Goal: Obtain resource: Download file/media

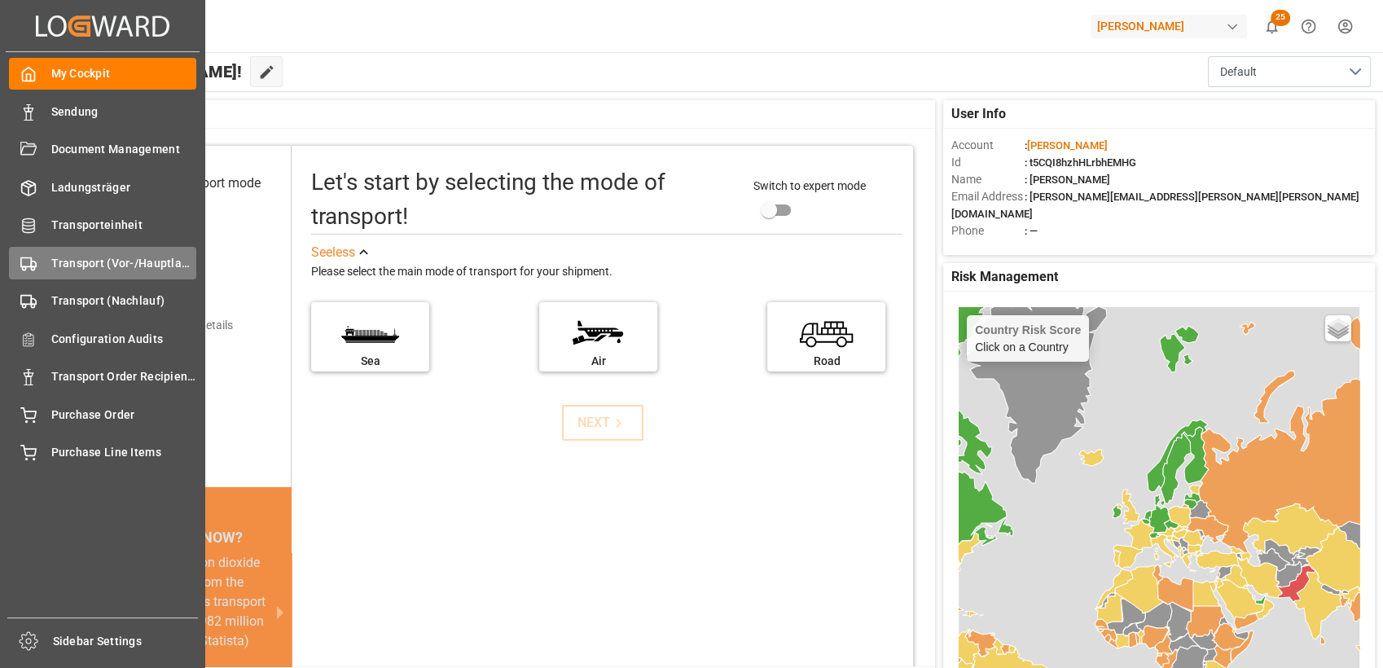
click at [52, 263] on span "Transport (Vor-/Hauptlauf)" at bounding box center [124, 263] width 146 height 17
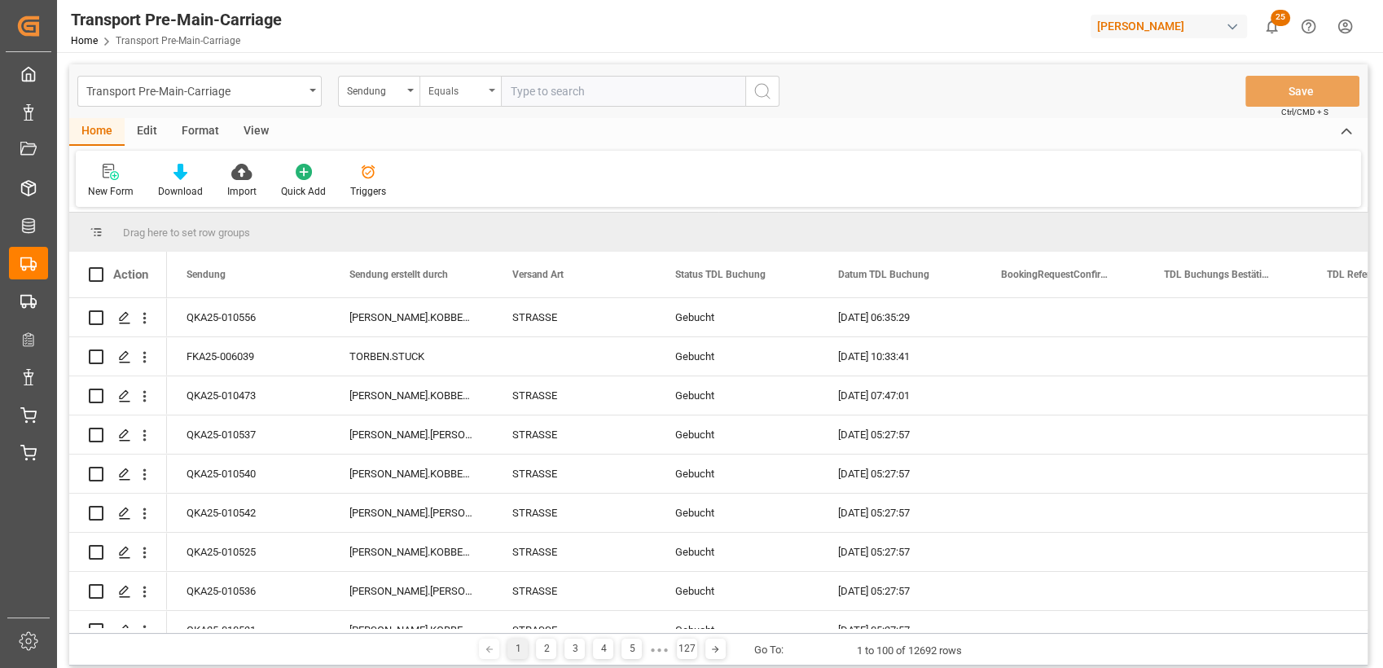
click at [471, 98] on div "Equals" at bounding box center [455, 89] width 55 height 19
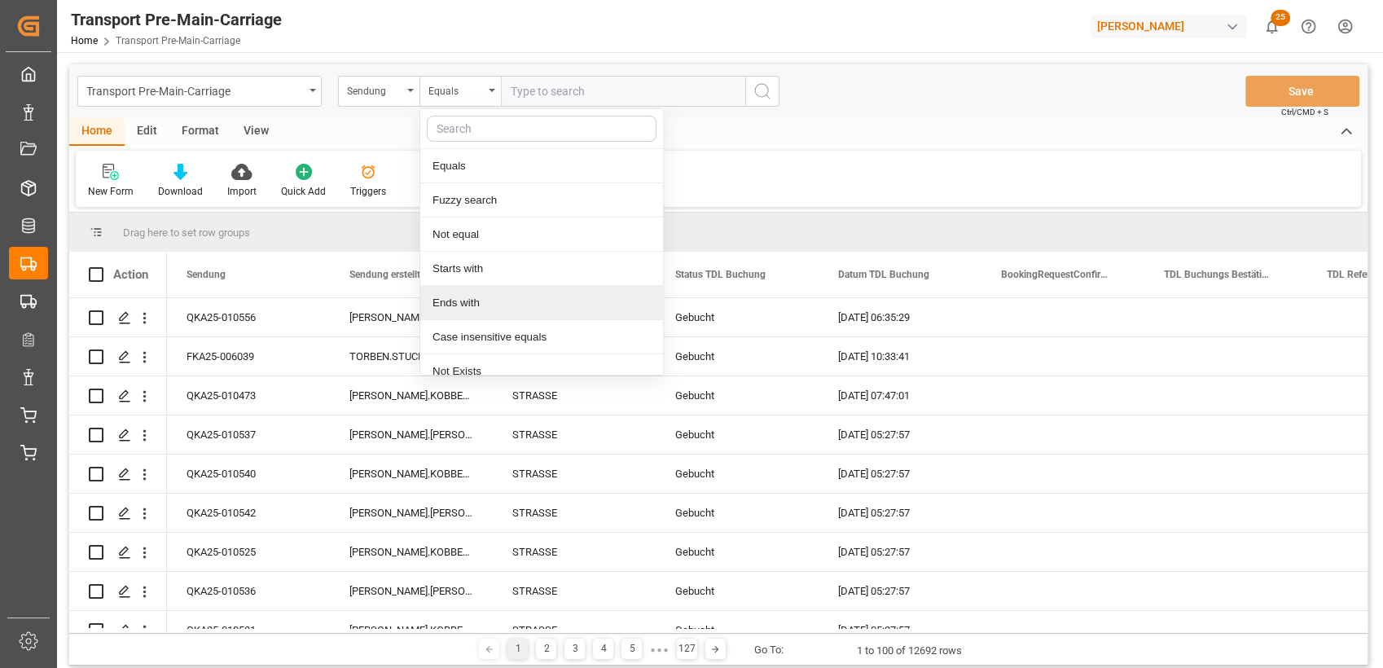
click at [470, 296] on div "Ends with" at bounding box center [541, 303] width 243 height 34
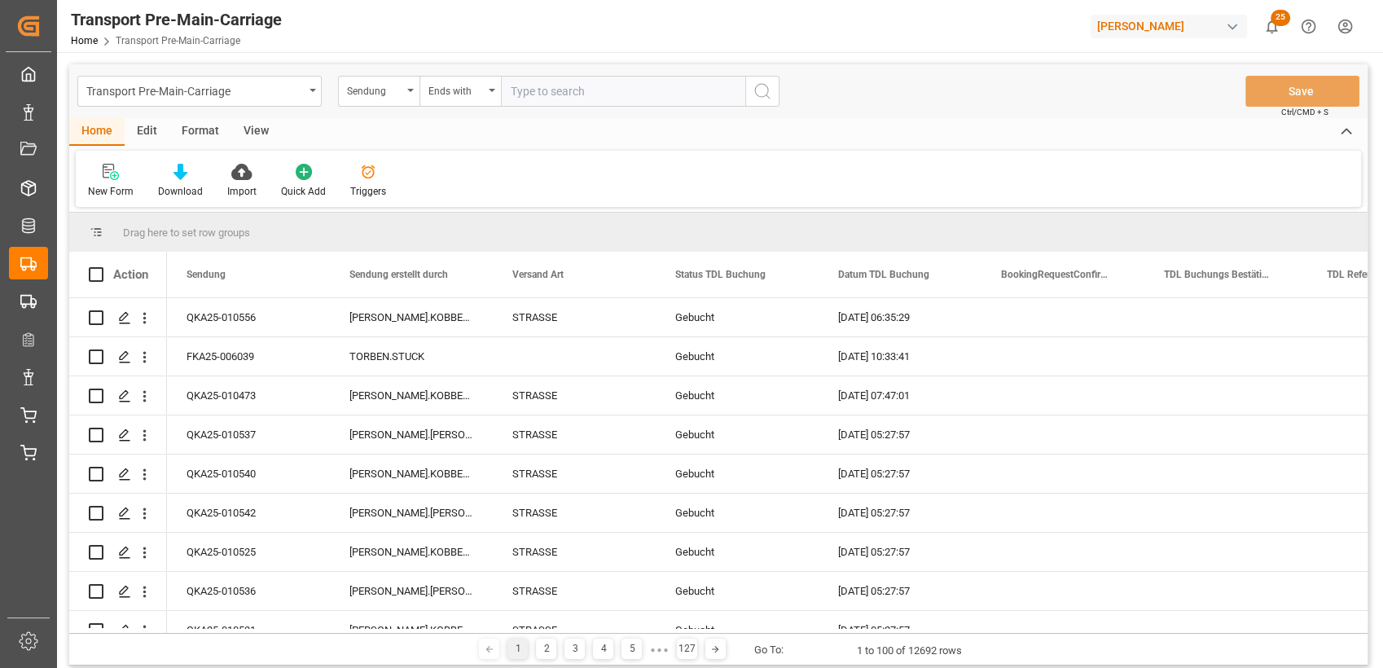
click at [541, 87] on input "text" at bounding box center [623, 91] width 244 height 31
paste input "10428"
type input "10428"
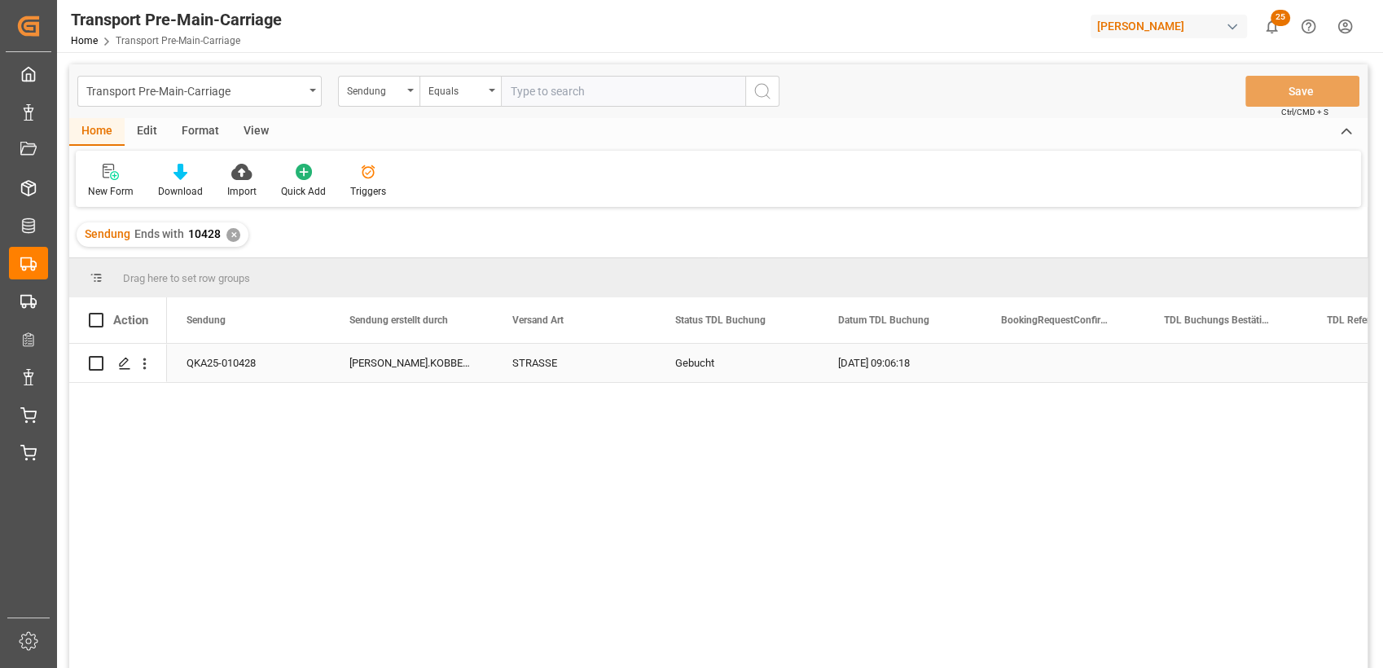
click at [240, 362] on div "QKA25-010428" at bounding box center [248, 363] width 163 height 38
click at [240, 362] on input "QKA25-010428" at bounding box center [248, 372] width 137 height 31
click at [723, 353] on div "Gebucht" at bounding box center [737, 362] width 124 height 37
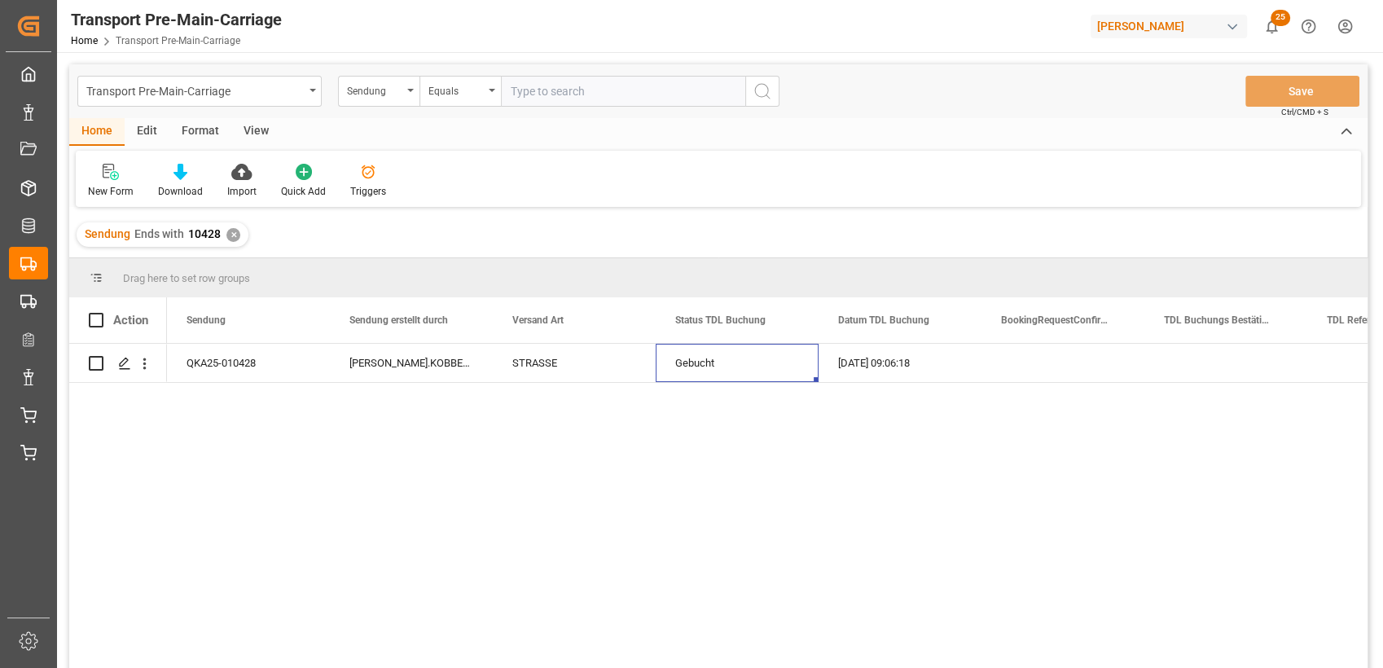
click at [250, 129] on div "View" at bounding box center [256, 132] width 50 height 28
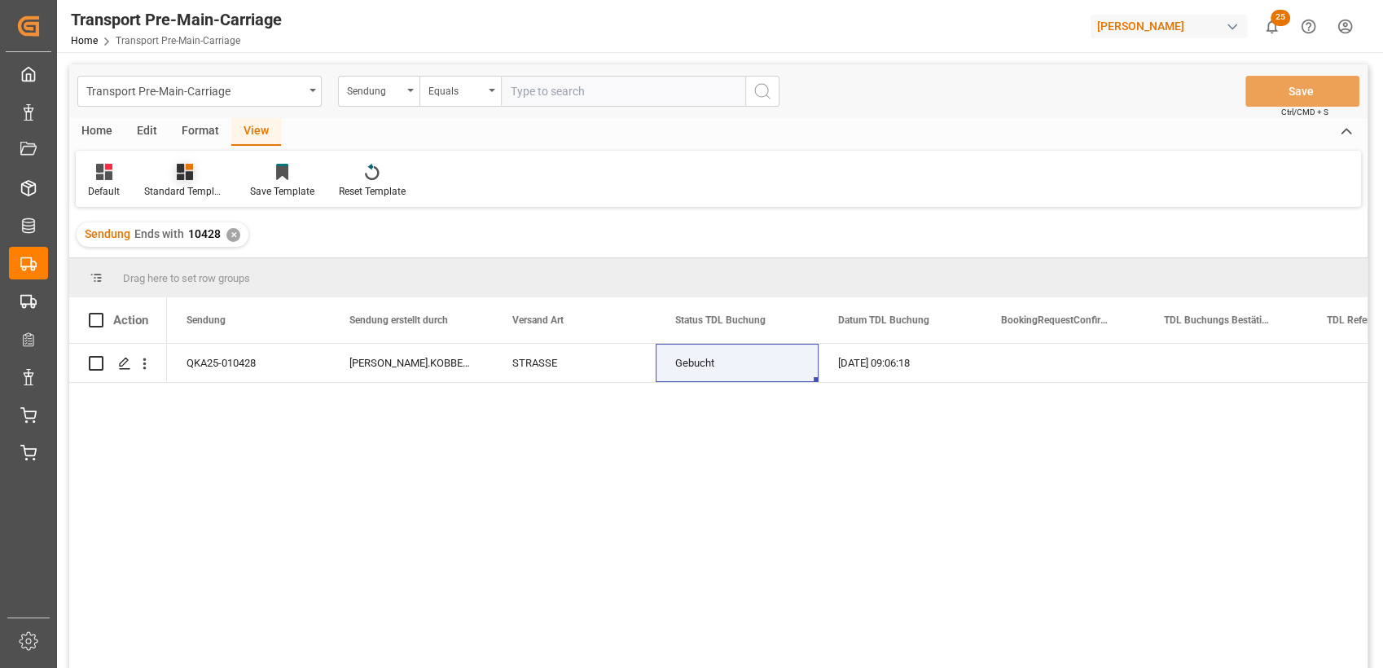
click at [179, 173] on icon at bounding box center [185, 172] width 16 height 16
click at [202, 231] on div "Dachser TA Buchungen" at bounding box center [228, 230] width 143 height 17
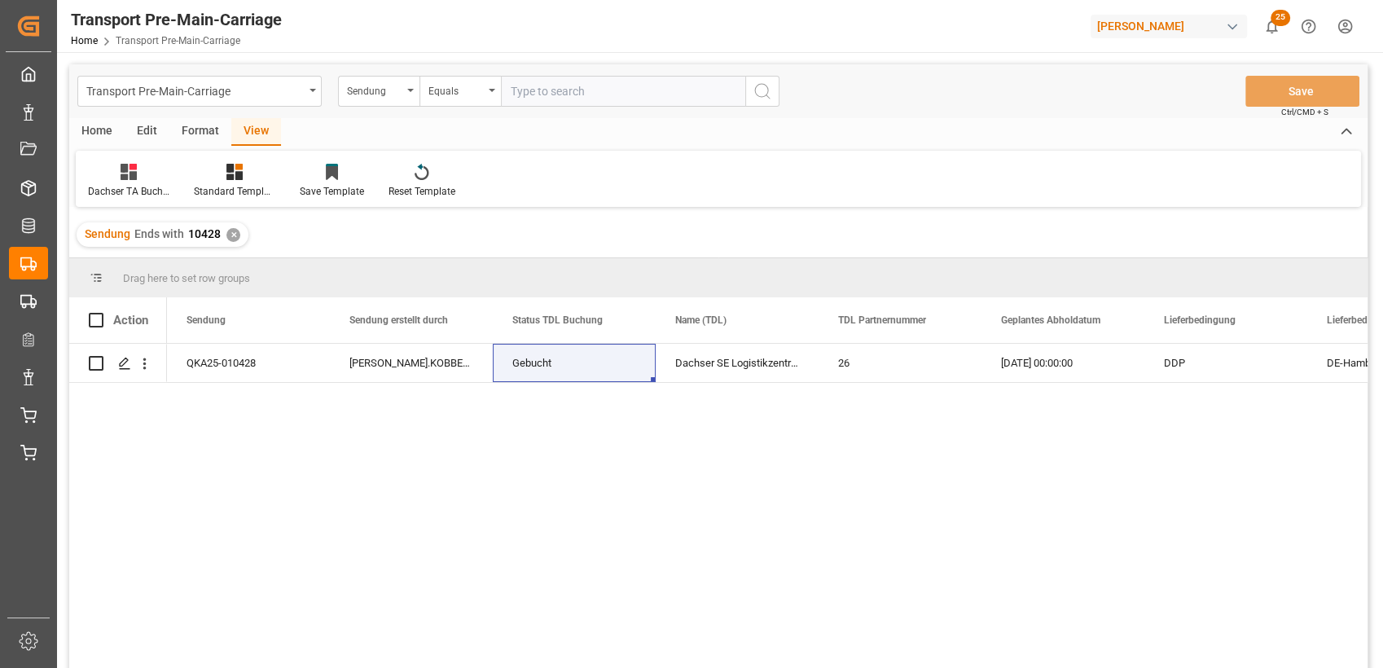
click at [107, 129] on div "Home" at bounding box center [96, 132] width 55 height 28
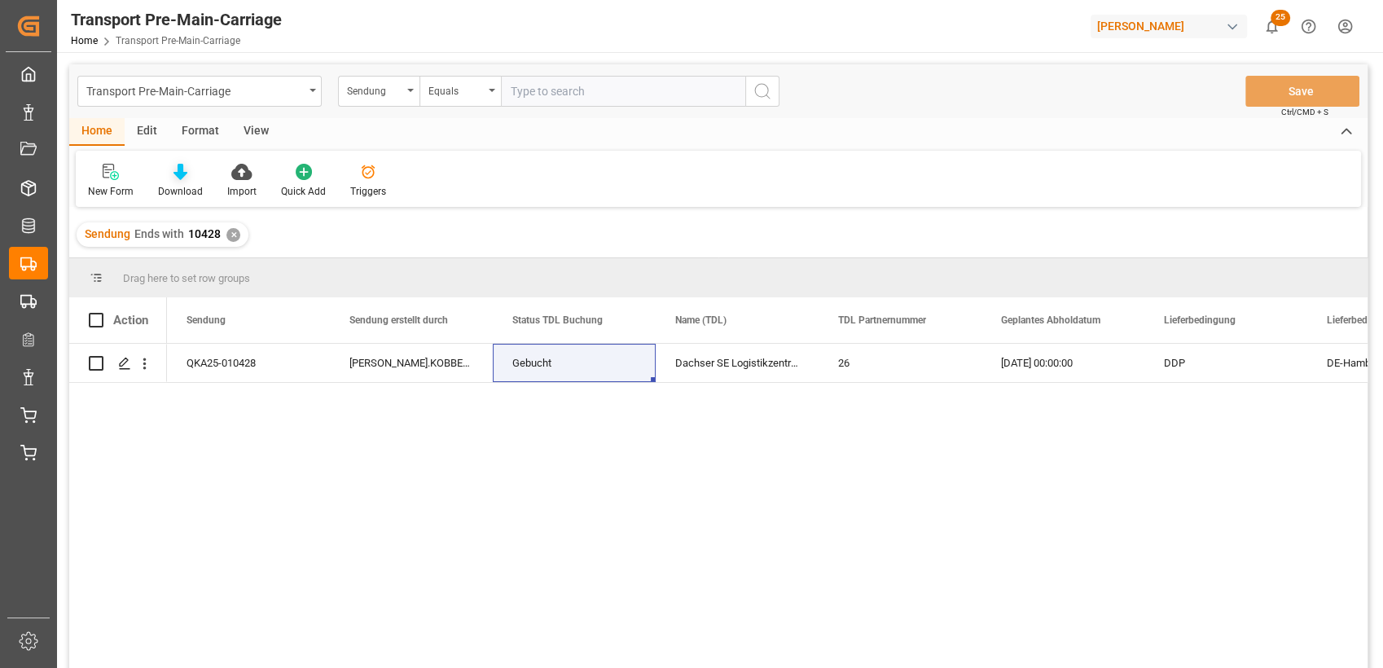
click at [182, 178] on icon at bounding box center [180, 172] width 14 height 16
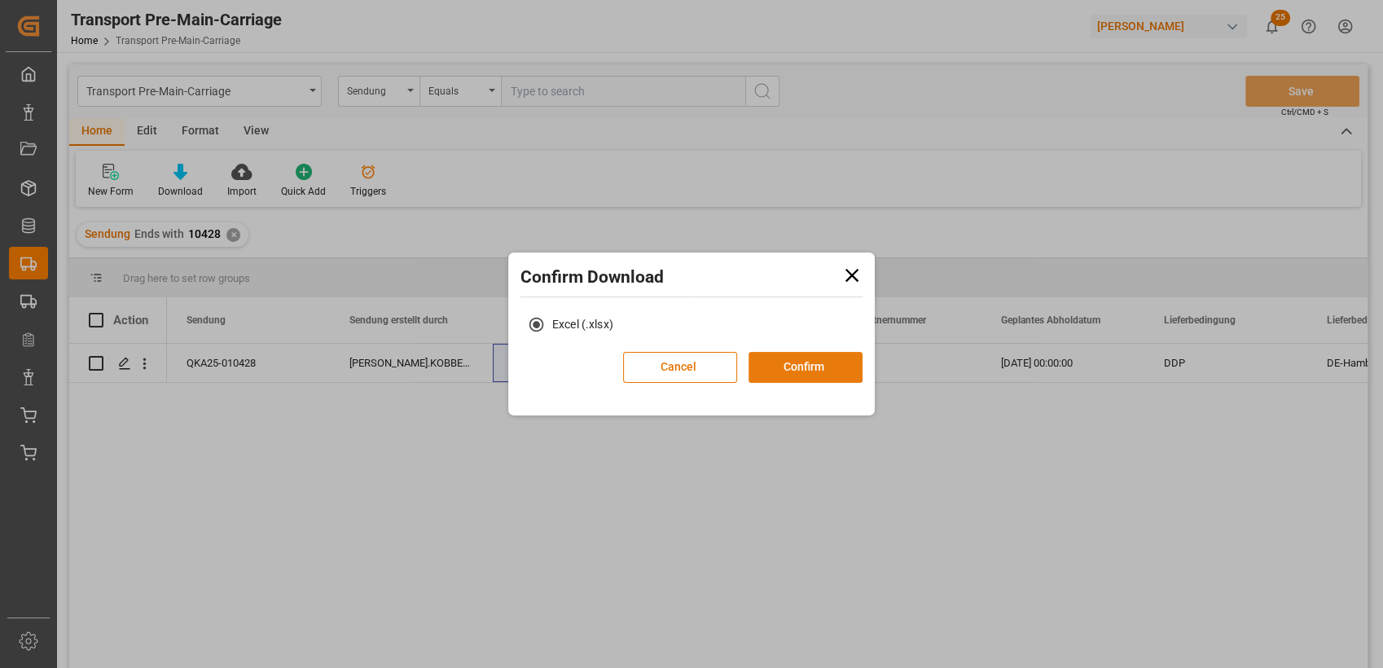
click at [812, 370] on button "Confirm" at bounding box center [805, 367] width 114 height 31
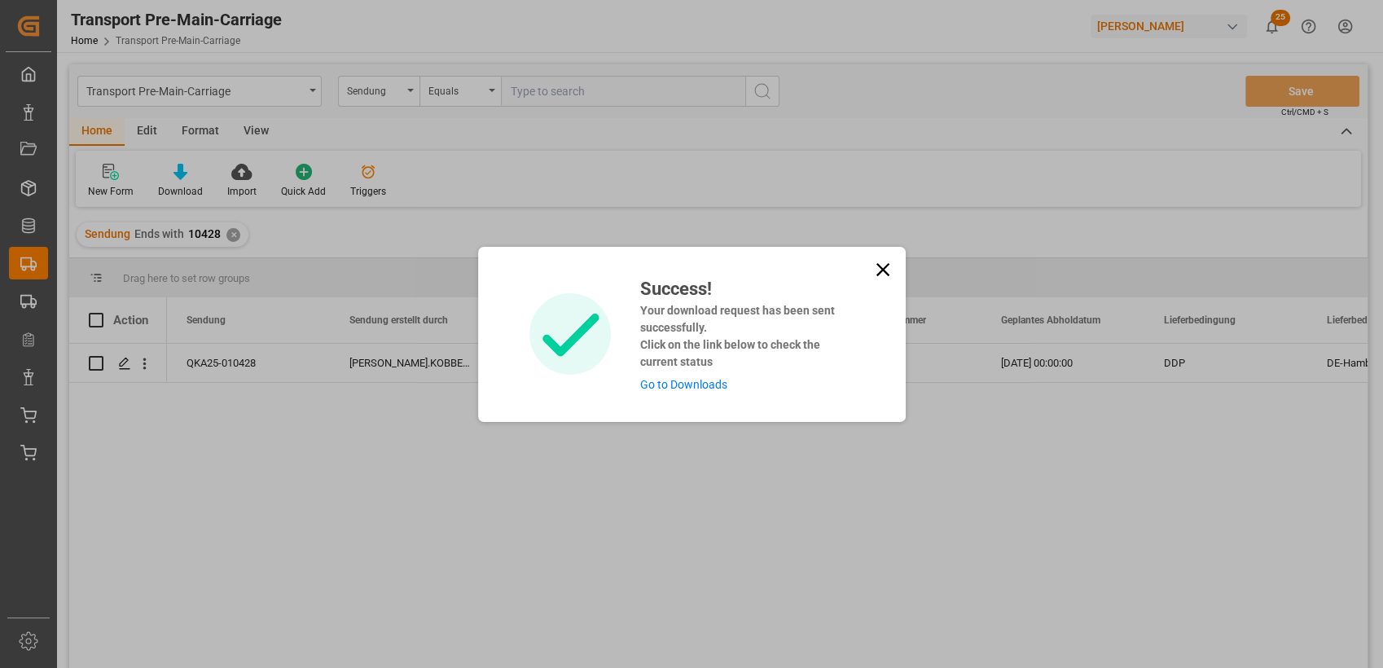
click at [881, 268] on icon at bounding box center [881, 268] width 13 height 13
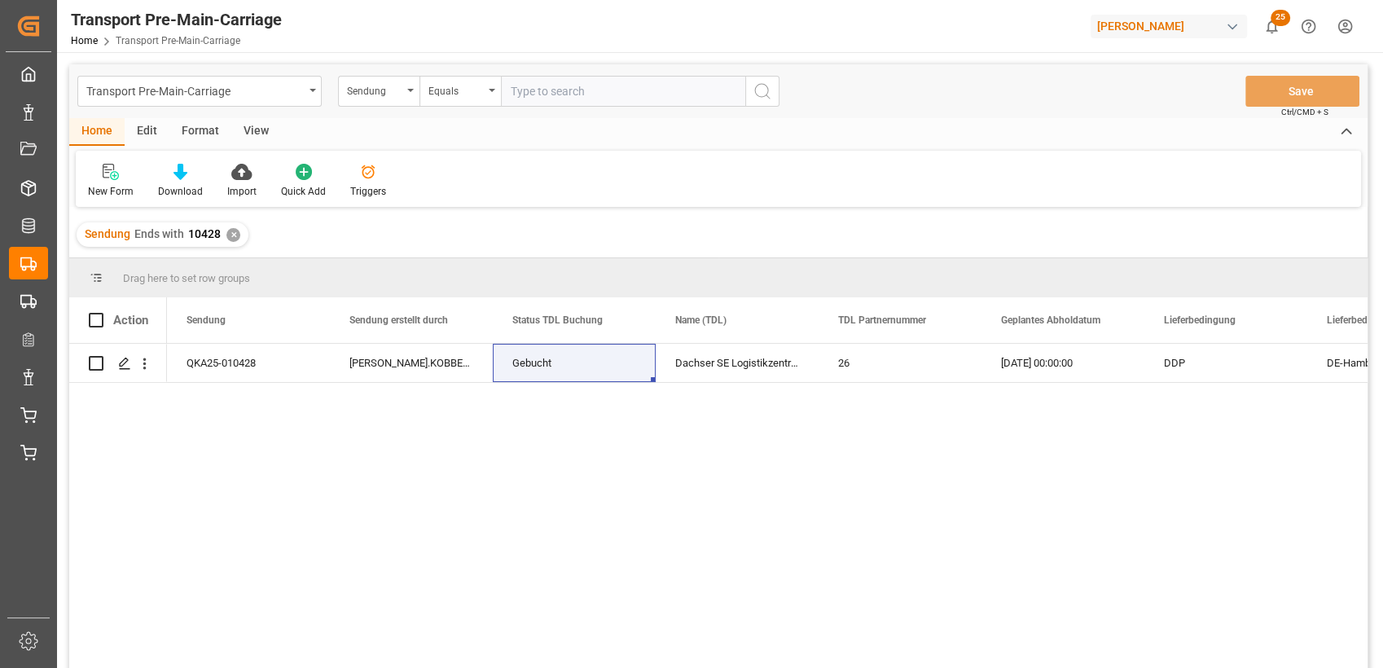
click at [573, 404] on div "QKA25-010428 [PERSON_NAME].KOBBENBRING Gebucht DDP Dachser SE Logistikzentrum […" at bounding box center [767, 511] width 1200 height 335
click at [450, 359] on div "[PERSON_NAME].KOBBENBRING" at bounding box center [411, 363] width 163 height 38
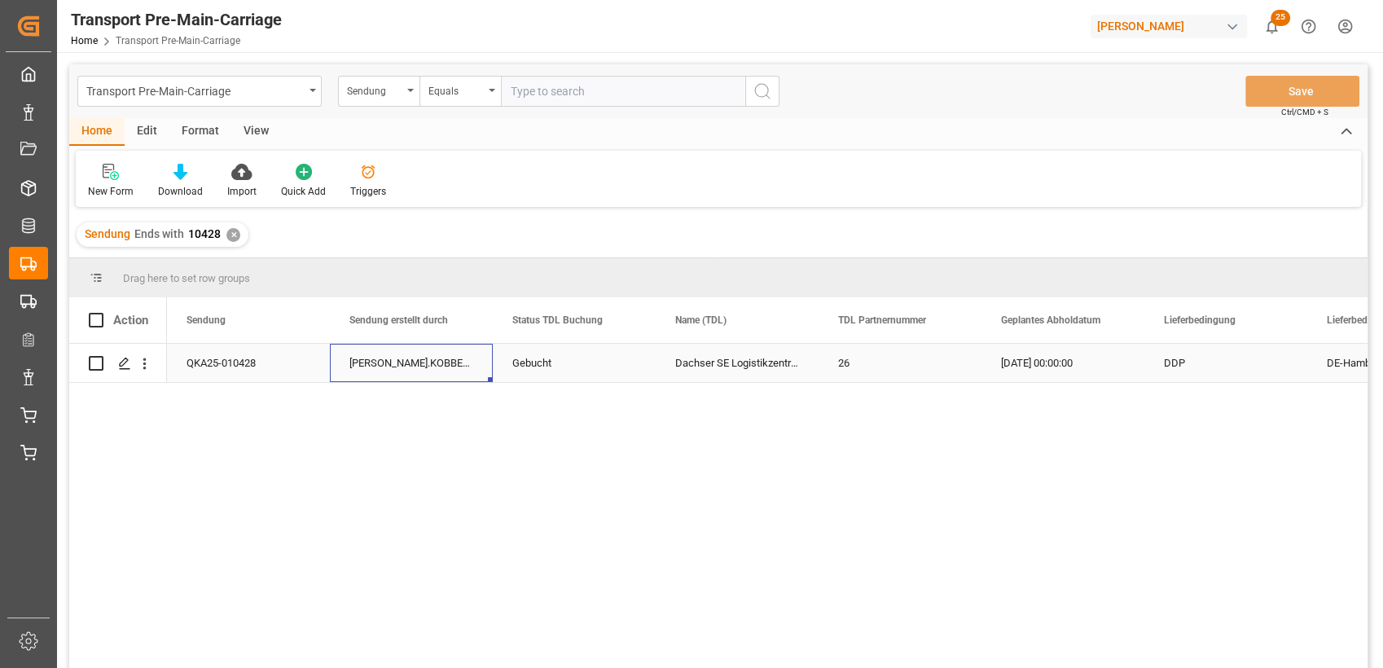
click at [566, 364] on div "Gebucht" at bounding box center [574, 362] width 124 height 37
click at [610, 362] on div "Gebucht" at bounding box center [574, 362] width 124 height 37
click at [626, 368] on icon "open menu" at bounding box center [626, 373] width 20 height 20
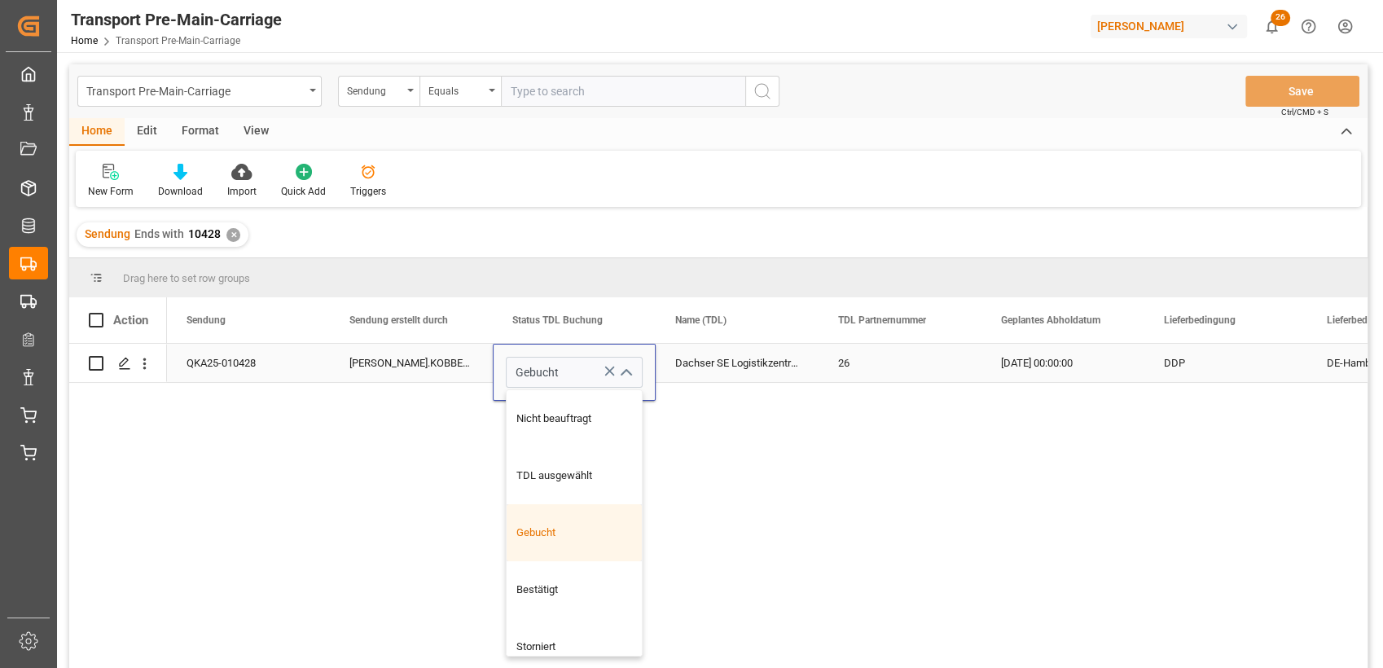
click at [546, 522] on div "Gebucht" at bounding box center [574, 532] width 135 height 57
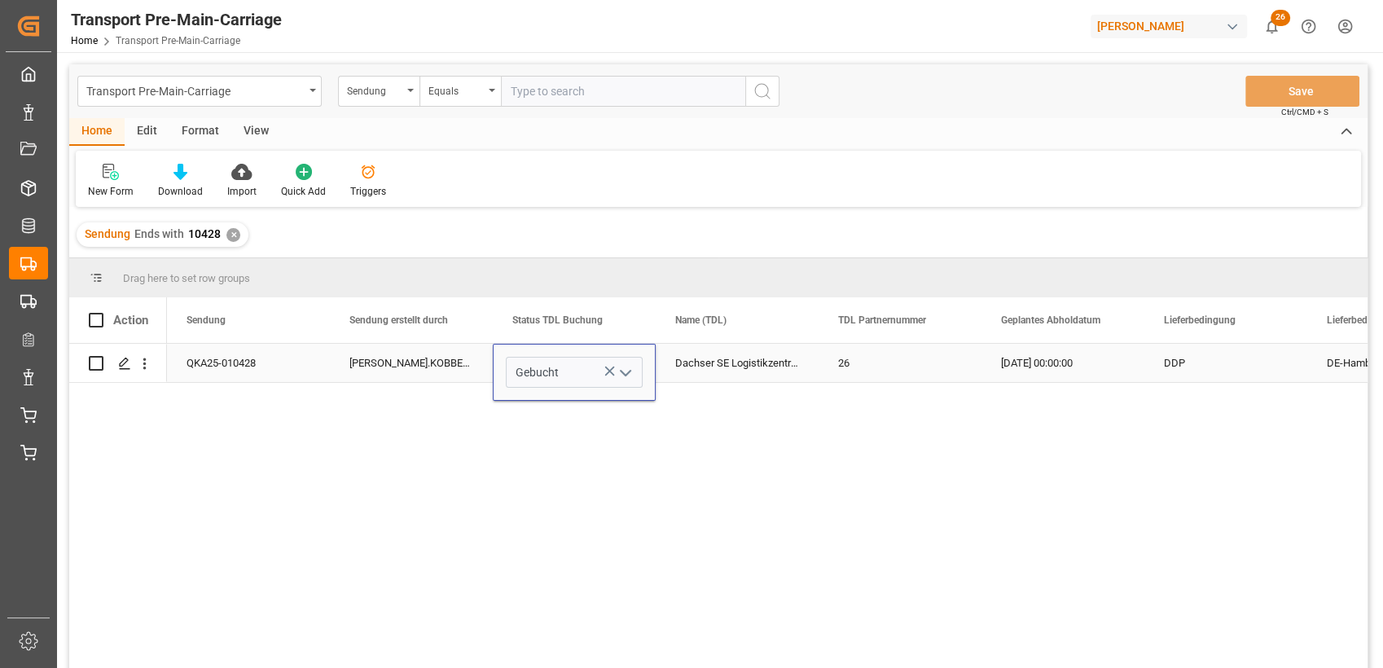
click at [700, 375] on div "Dachser SE Logistikzentrum [GEOGRAPHIC_DATA]" at bounding box center [737, 363] width 163 height 38
click at [1341, 17] on html "Created by potrace 1.15, written by [PERSON_NAME] [DATE]-[DATE] Created by potr…" at bounding box center [691, 334] width 1383 height 668
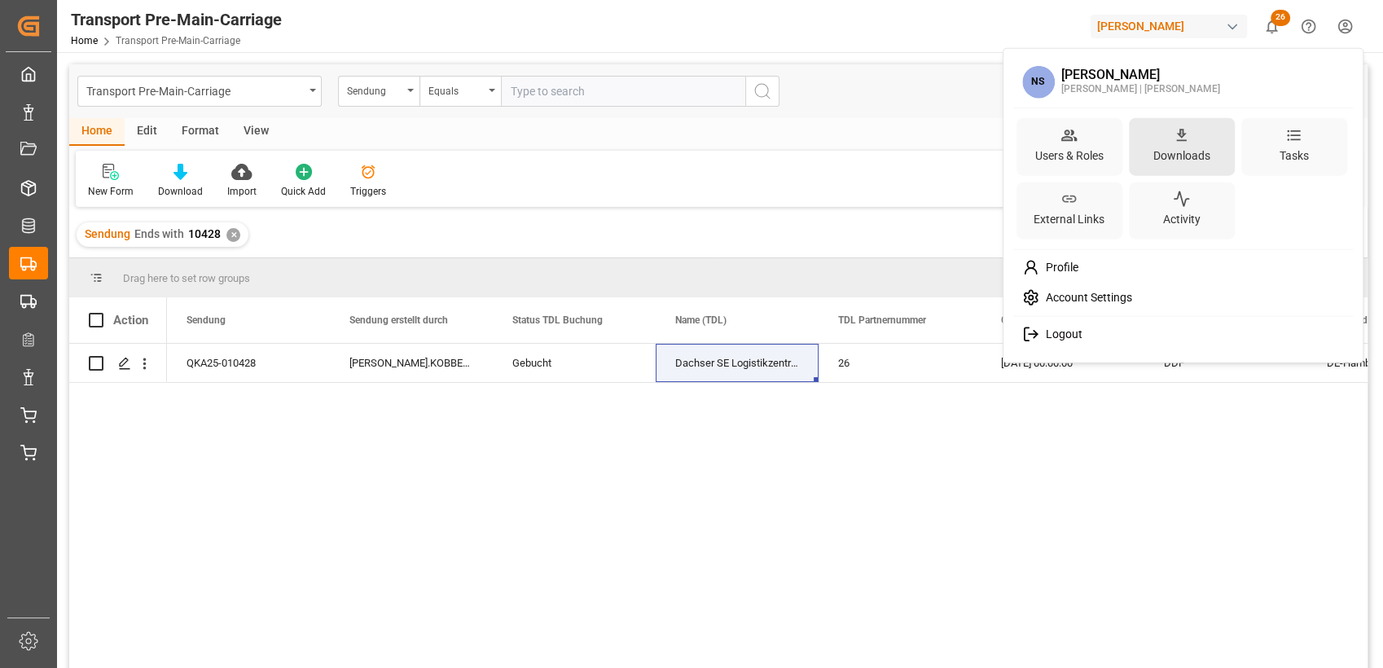
click at [1191, 137] on div "Downloads" at bounding box center [1182, 146] width 106 height 58
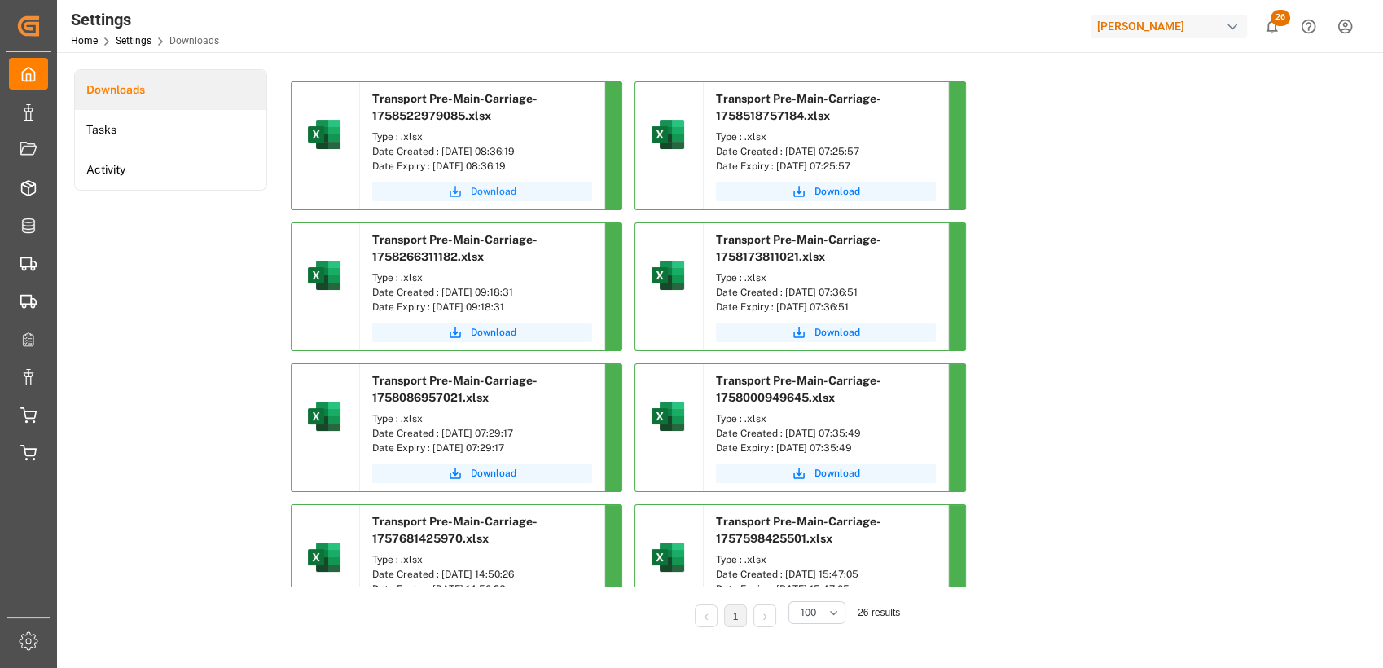
click at [499, 188] on span "Download" at bounding box center [494, 191] width 46 height 15
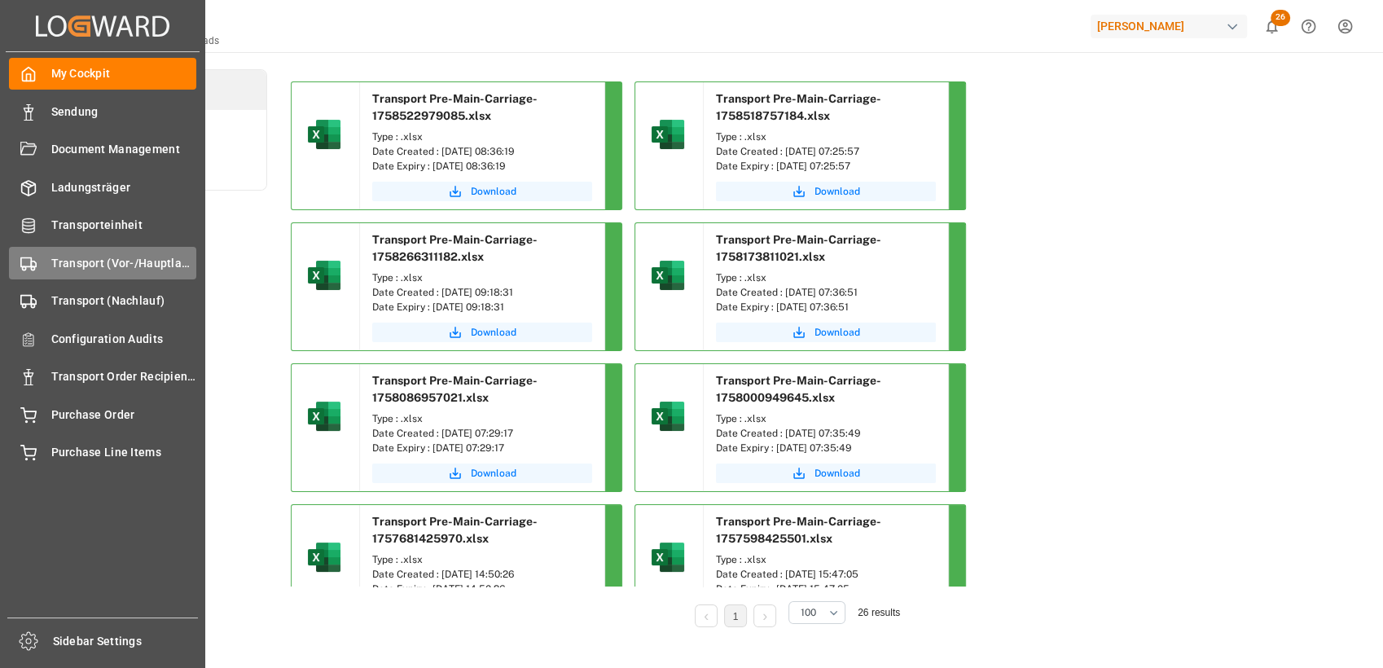
click at [46, 258] on div "Transport (Vor-/Hauptlauf) Transport (Vor-/Hauptlauf)" at bounding box center [102, 263] width 187 height 32
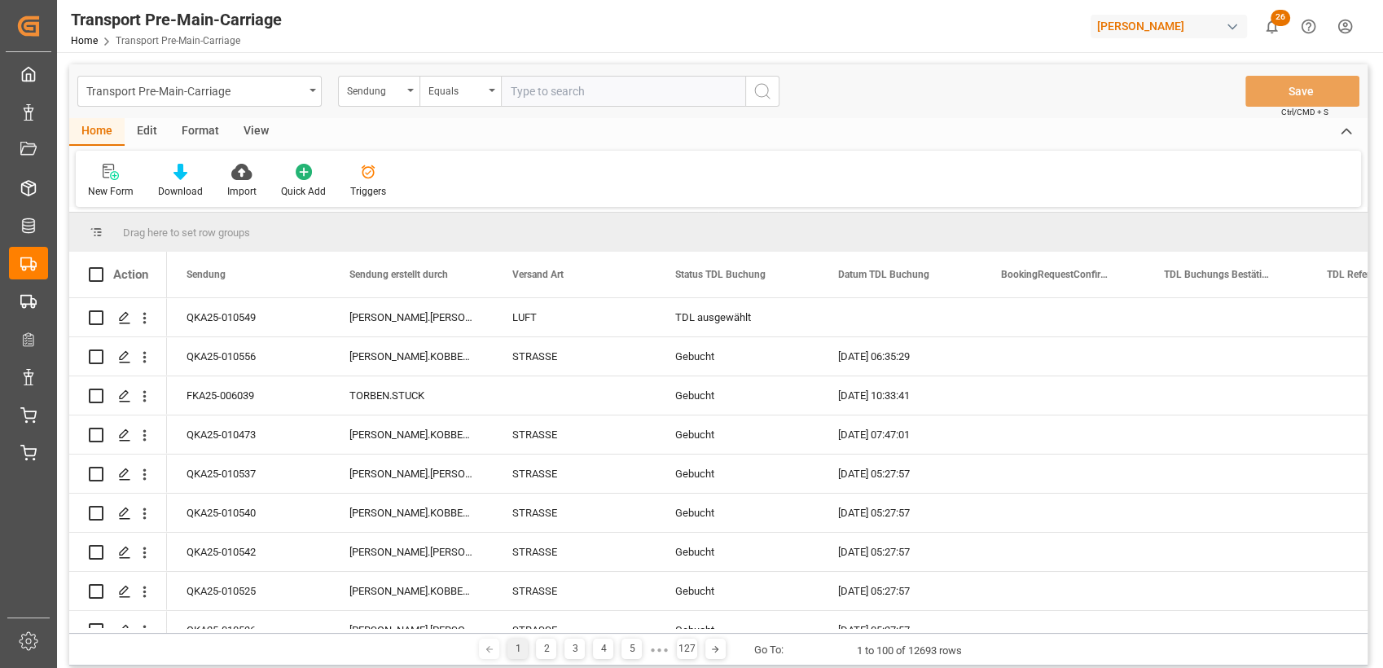
click at [198, 137] on div "Format" at bounding box center [200, 132] width 62 height 28
click at [111, 184] on div "Filter Rows" at bounding box center [112, 191] width 48 height 15
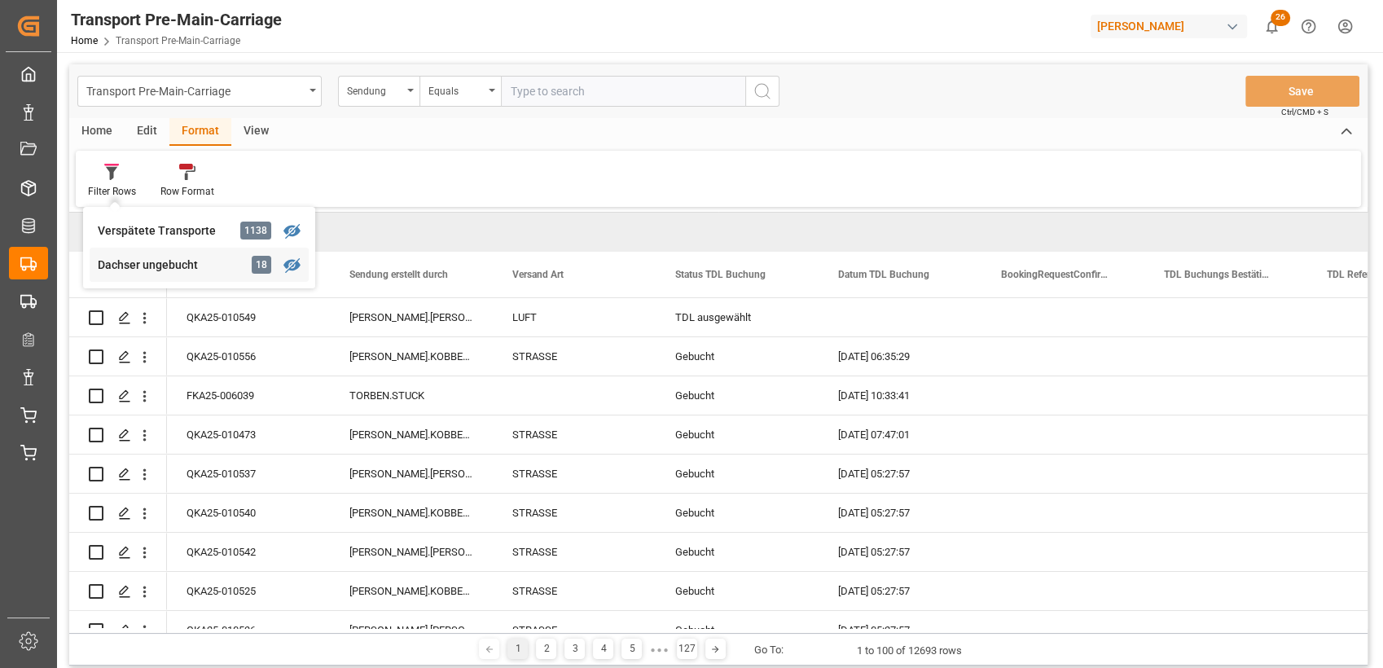
click at [150, 257] on div "Dachser ungebucht" at bounding box center [169, 265] width 143 height 17
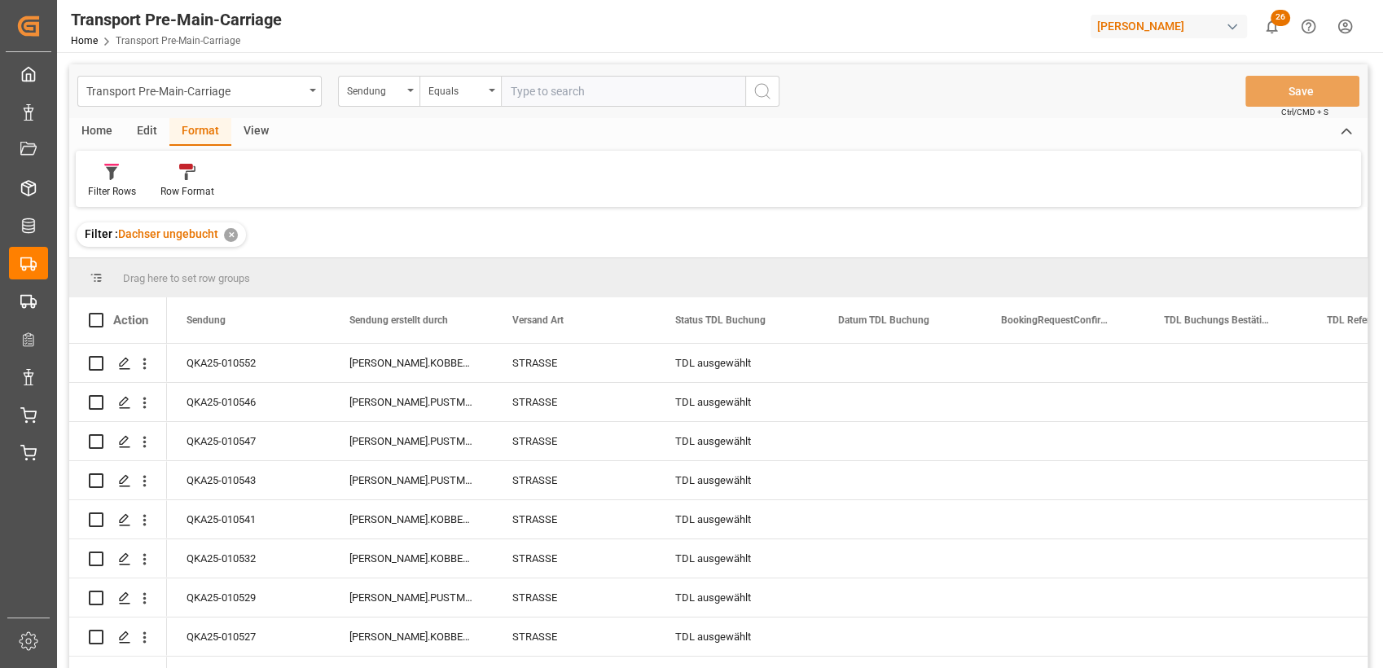
click at [259, 131] on div "View" at bounding box center [256, 132] width 50 height 28
click at [200, 175] on div at bounding box center [184, 171] width 81 height 17
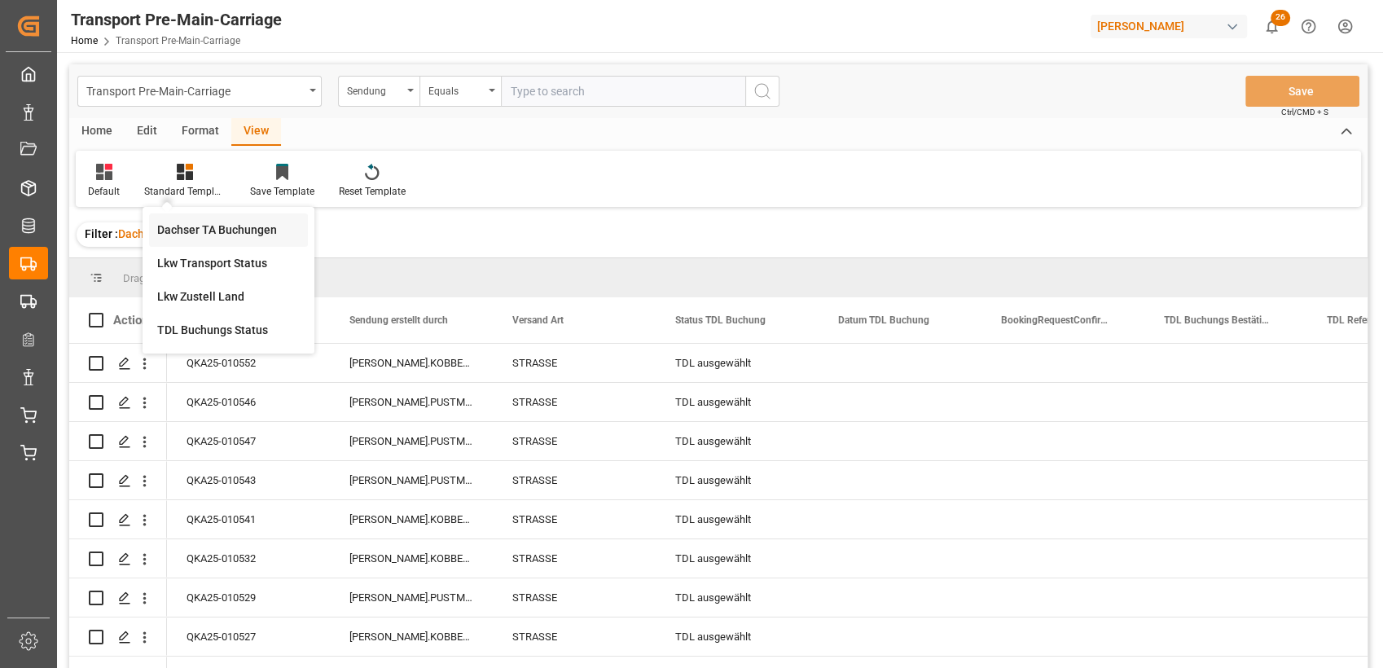
click at [209, 216] on div "Dachser TA Buchungen" at bounding box center [228, 229] width 159 height 33
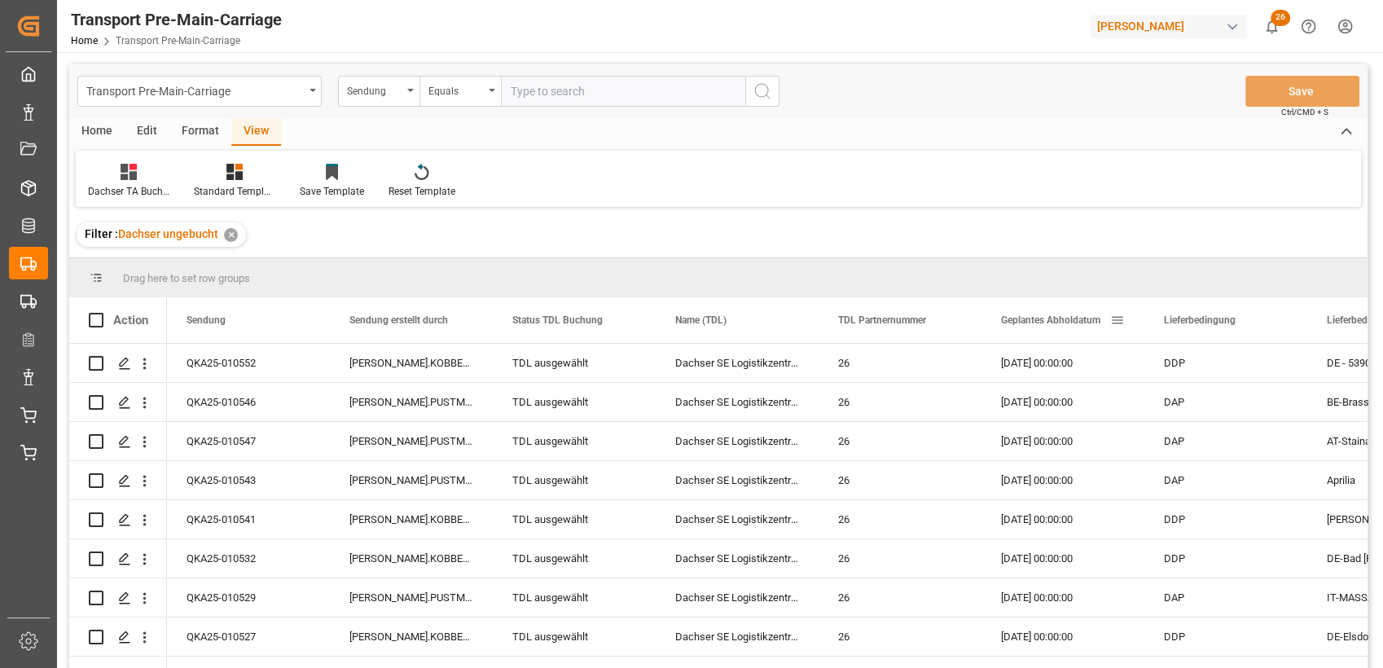
click at [1042, 323] on span "Geplantes Abholdatum" at bounding box center [1050, 319] width 99 height 11
